Goal: Task Accomplishment & Management: Complete application form

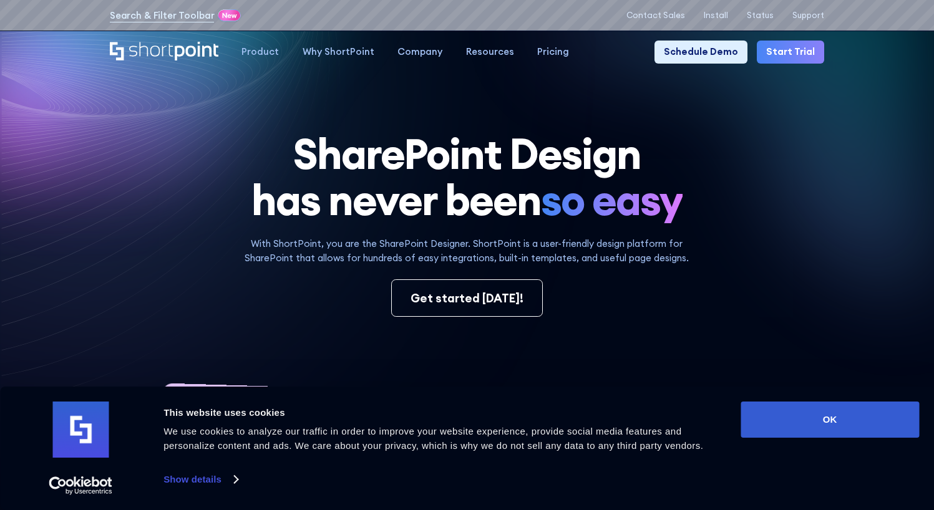
click at [796, 53] on link "Start Trial" at bounding box center [789, 52] width 67 height 23
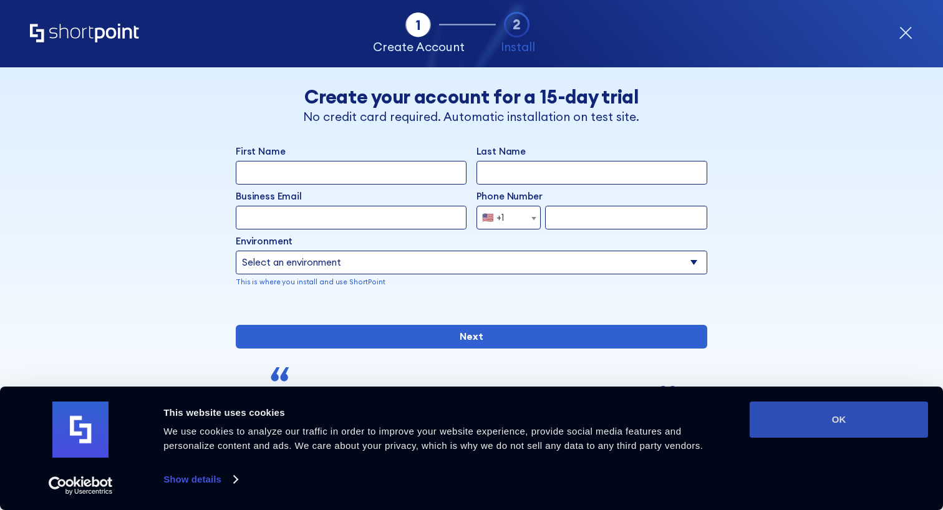
click at [825, 427] on button "OK" at bounding box center [839, 420] width 178 height 36
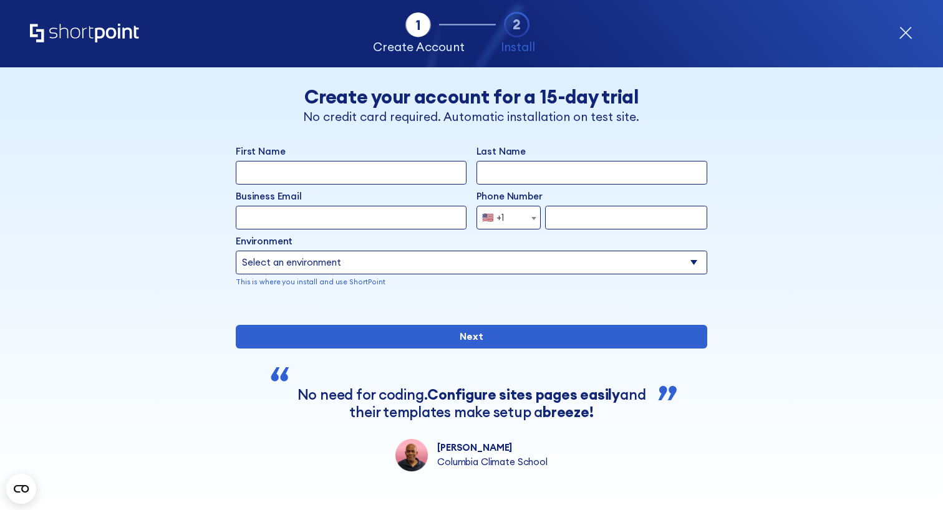
click at [902, 36] on icon "form" at bounding box center [906, 33] width 12 height 12
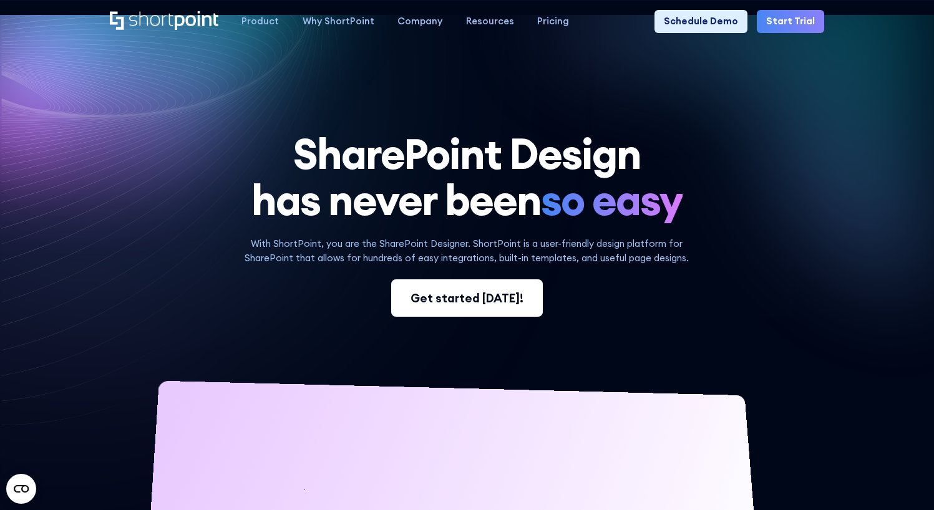
click at [460, 314] on link "Get started today!" at bounding box center [467, 297] width 152 height 37
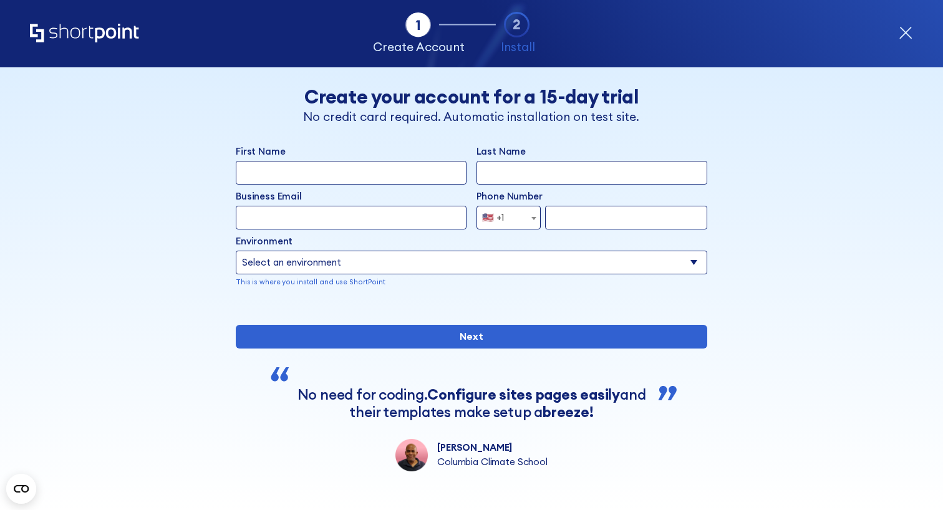
click at [352, 167] on input "First Name" at bounding box center [351, 173] width 231 height 24
type input "[PERSON_NAME]"
click at [545, 170] on input "Last Name" at bounding box center [591, 173] width 231 height 24
type input "Gates"
click at [336, 209] on input "Business Email" at bounding box center [351, 218] width 231 height 24
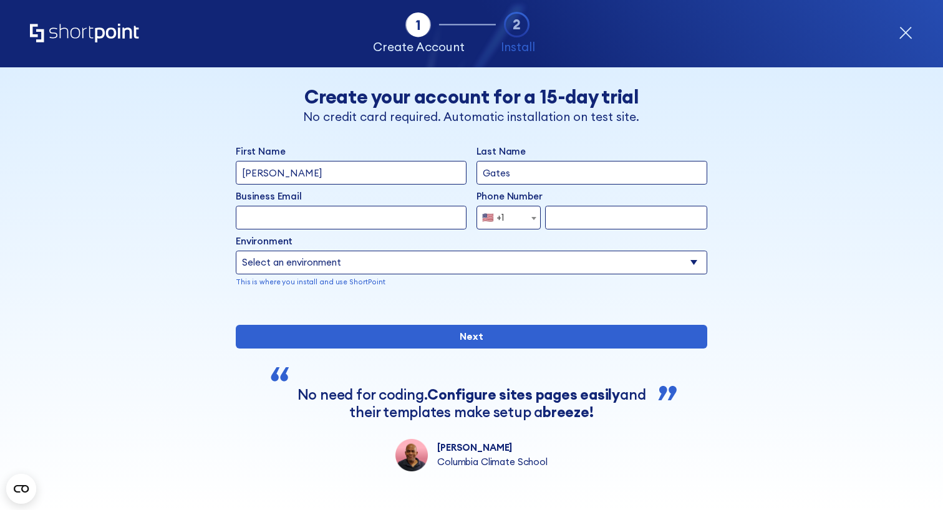
type input "[EMAIL_ADDRESS][DOMAIN_NAME]"
click at [559, 220] on input "form" at bounding box center [626, 218] width 162 height 24
type input "[PHONE_NUMBER]"
drag, startPoint x: 406, startPoint y: 264, endPoint x: 401, endPoint y: 273, distance: 10.6
click at [406, 264] on select "Select an environment Microsoft 365 SharePoint Online SharePoint 2019 (On-Premi…" at bounding box center [471, 263] width 471 height 24
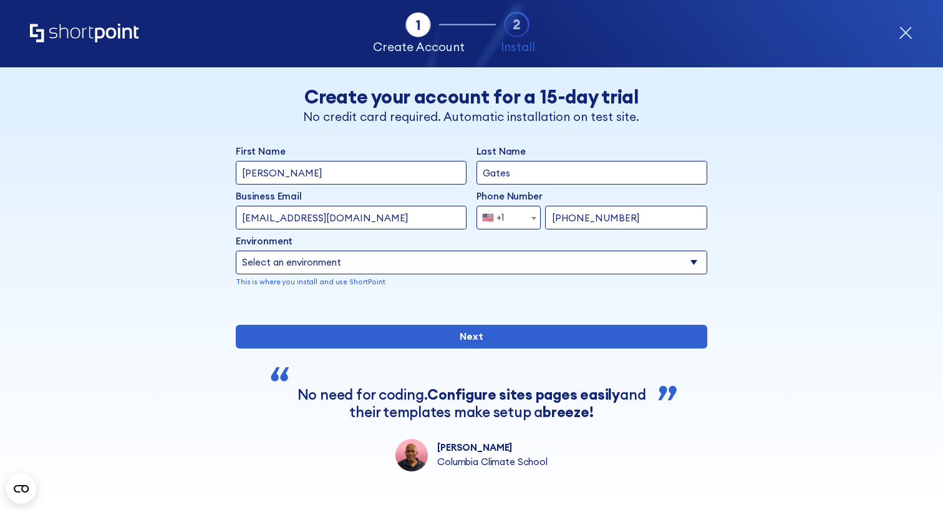
select select "Microsoft 365"
click at [236, 251] on select "Select an environment Microsoft 365 SharePoint Online SharePoint 2019 (On-Premi…" at bounding box center [471, 263] width 471 height 24
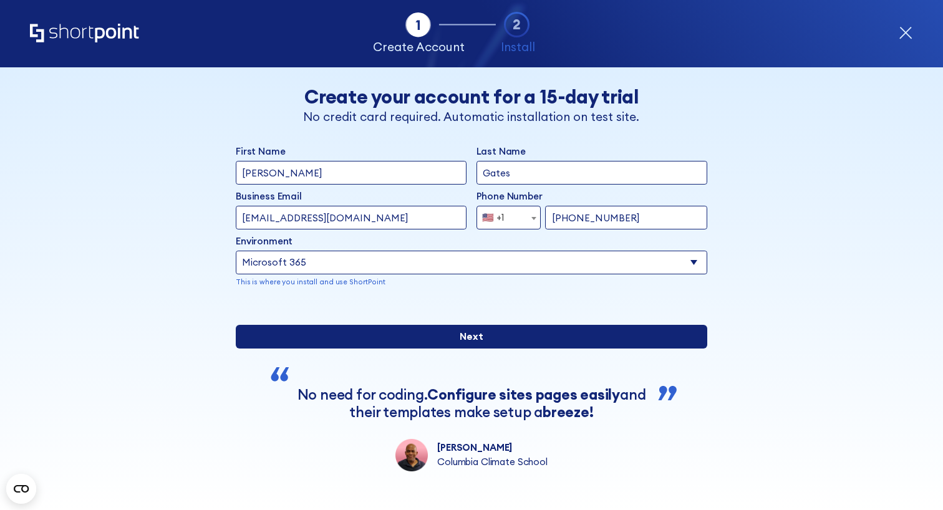
click at [403, 349] on input "Next" at bounding box center [471, 337] width 471 height 24
type input "7205884130"
click at [425, 349] on input "Next" at bounding box center [471, 337] width 471 height 24
